Goal: Task Accomplishment & Management: Manage account settings

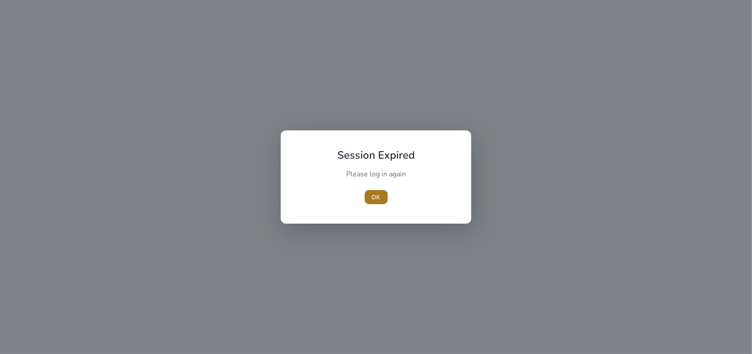
click at [374, 200] on span "OK" at bounding box center [376, 197] width 9 height 9
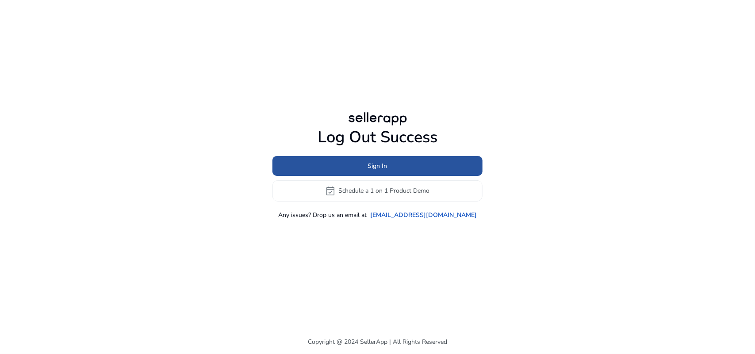
click at [383, 169] on span "Sign In" at bounding box center [377, 165] width 19 height 9
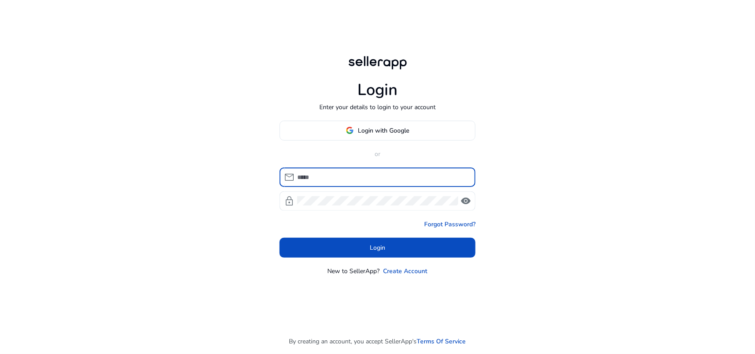
click at [399, 178] on input at bounding box center [382, 178] width 171 height 10
click at [388, 127] on span "Login with Google" at bounding box center [383, 130] width 51 height 9
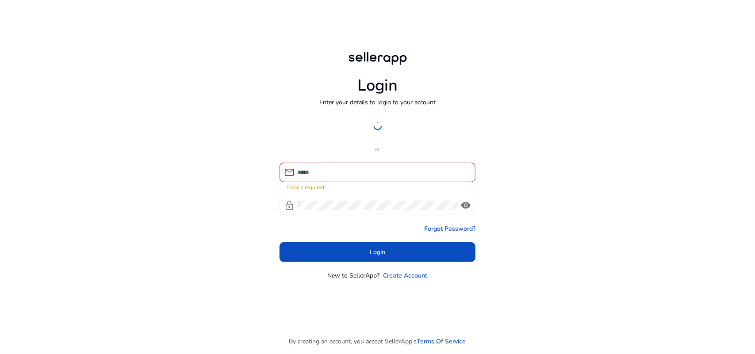
click at [366, 163] on div at bounding box center [382, 172] width 171 height 19
click at [381, 163] on div at bounding box center [382, 172] width 171 height 19
click at [383, 169] on input at bounding box center [382, 173] width 171 height 10
click at [405, 176] on input at bounding box center [382, 173] width 171 height 10
click at [404, 171] on input at bounding box center [382, 173] width 171 height 10
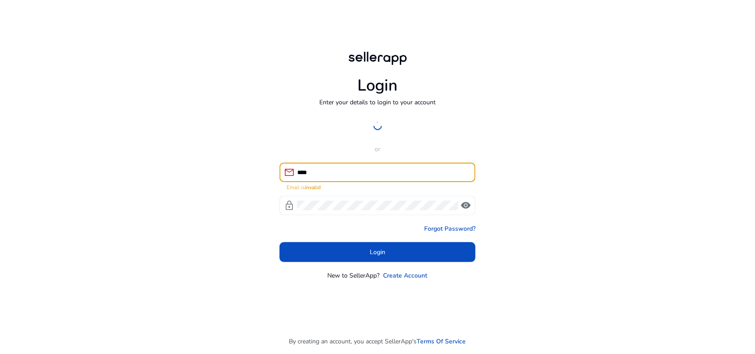
type input "****"
